Goal: Navigation & Orientation: Find specific page/section

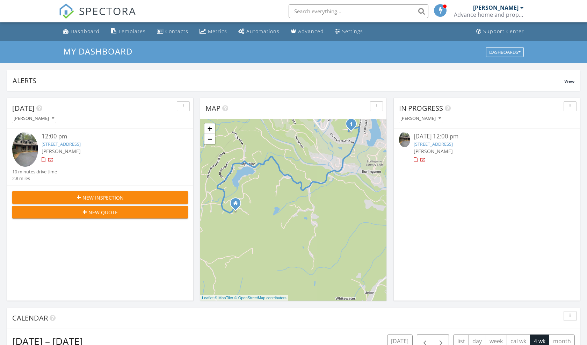
scroll to position [637, 588]
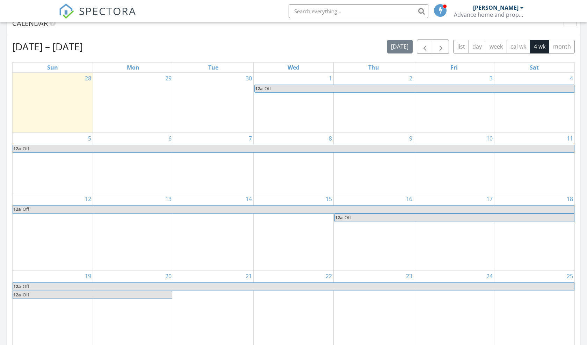
scroll to position [281, 0]
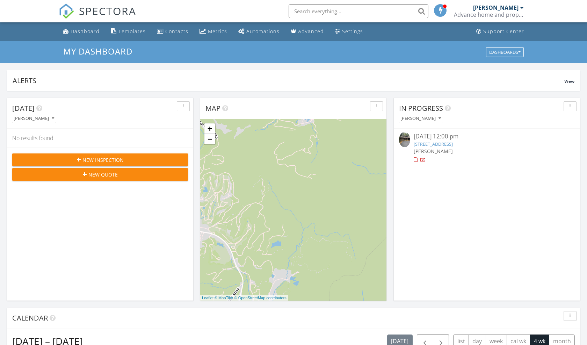
scroll to position [637, 588]
